Goal: Task Accomplishment & Management: Manage account settings

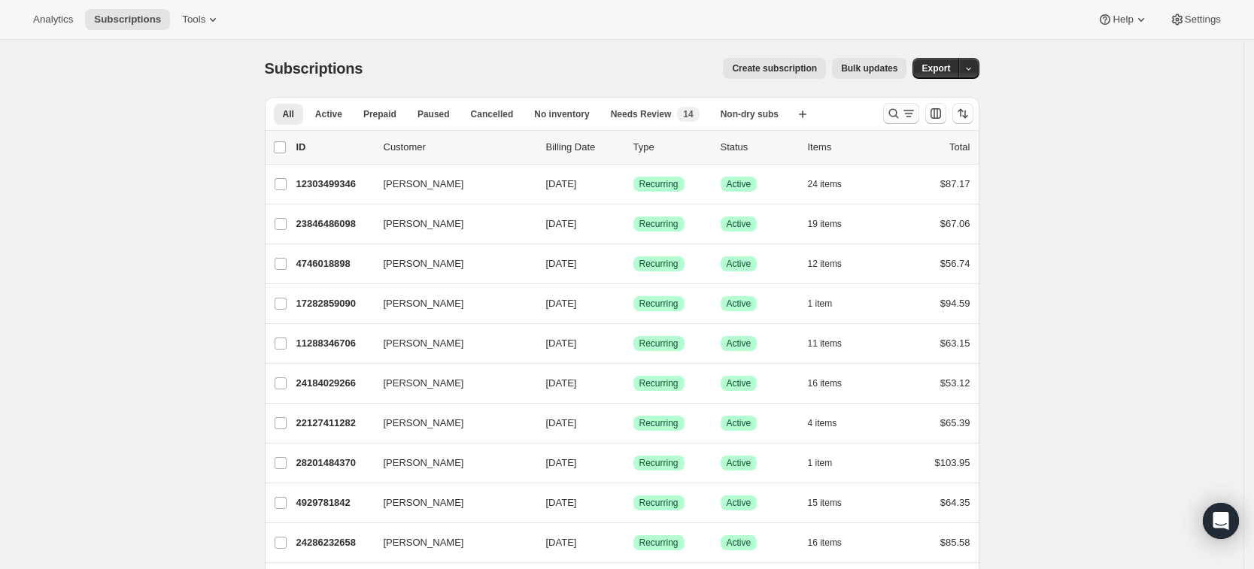
click at [899, 119] on icon "Search and filter results" at bounding box center [893, 113] width 15 height 15
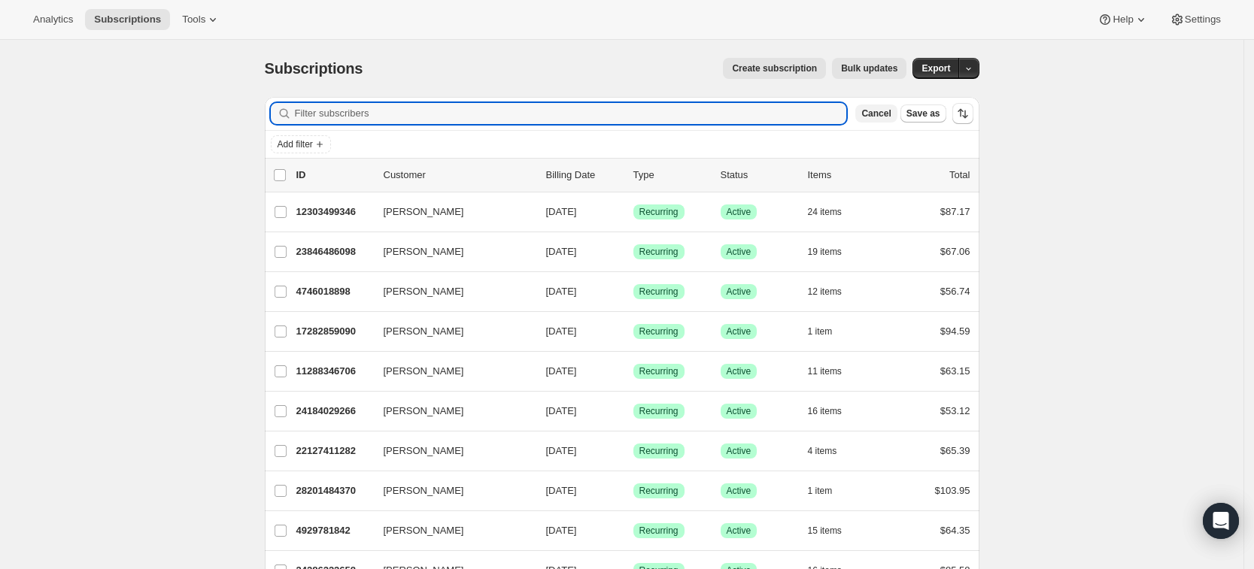
paste input "[EMAIL_ADDRESS][DOMAIN_NAME]"
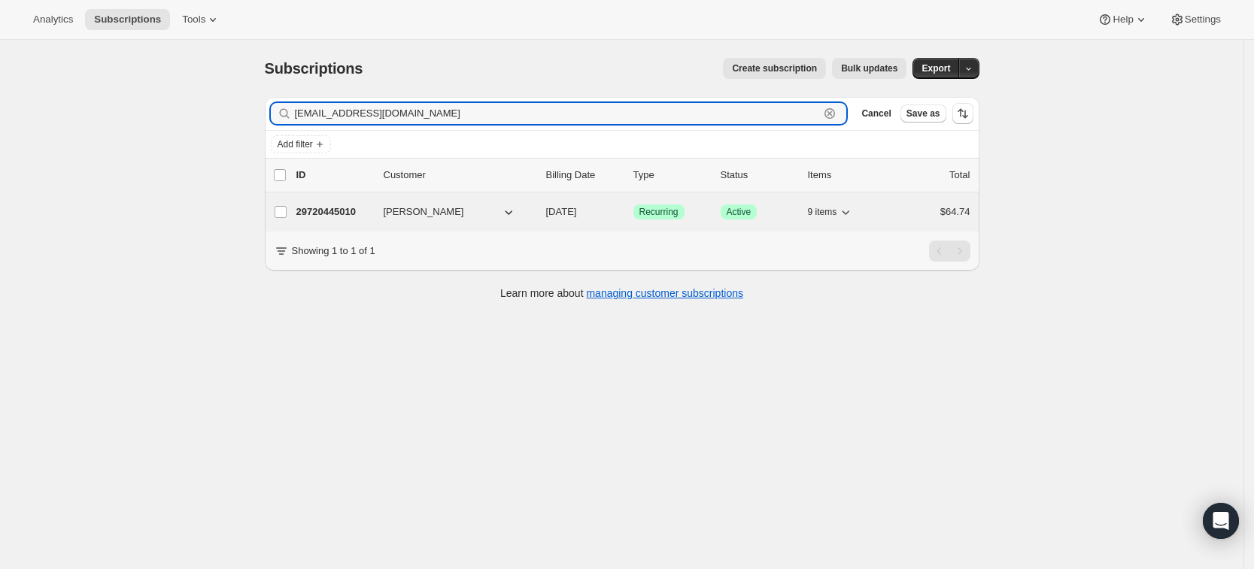
type input "[EMAIL_ADDRESS][DOMAIN_NAME]"
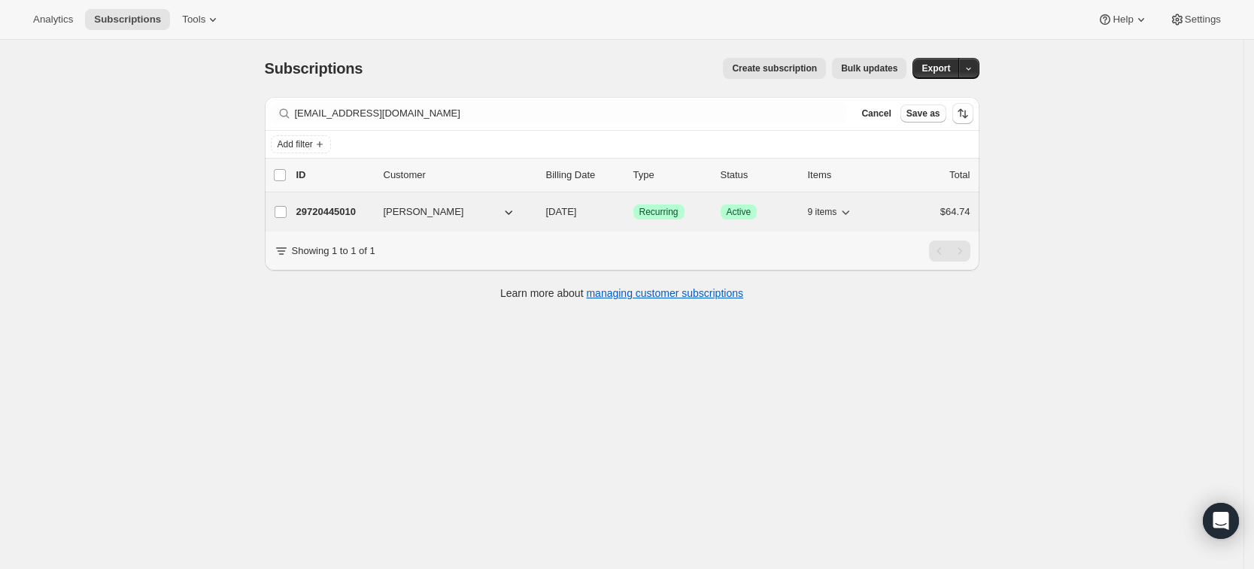
click at [347, 211] on p "29720445010" at bounding box center [333, 212] width 75 height 15
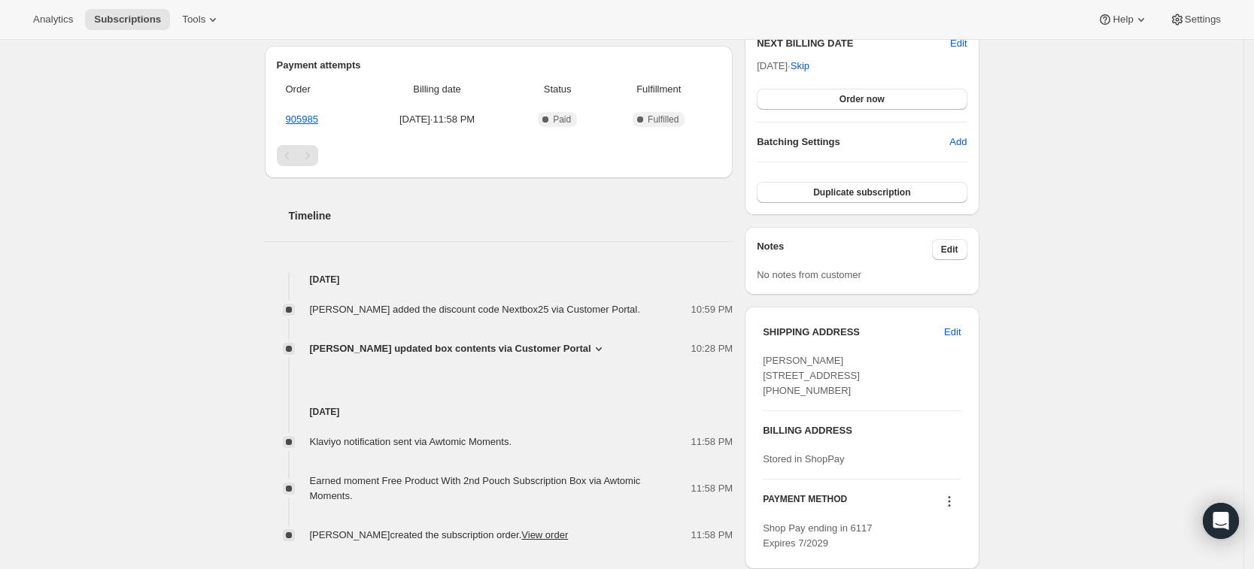
scroll to position [476, 0]
